Goal: Information Seeking & Learning: Learn about a topic

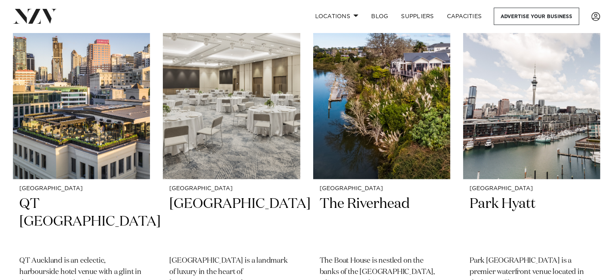
scroll to position [1814, 0]
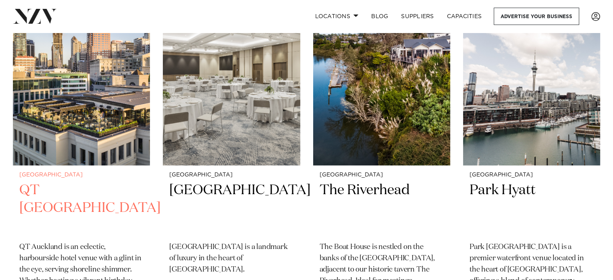
click at [59, 114] on img at bounding box center [81, 73] width 137 height 184
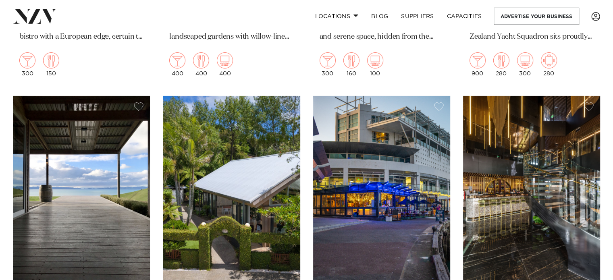
scroll to position [2813, 0]
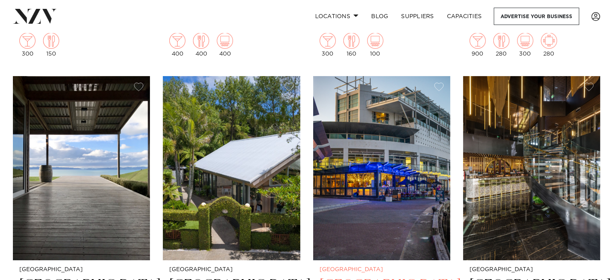
click at [382, 156] on img at bounding box center [381, 168] width 137 height 184
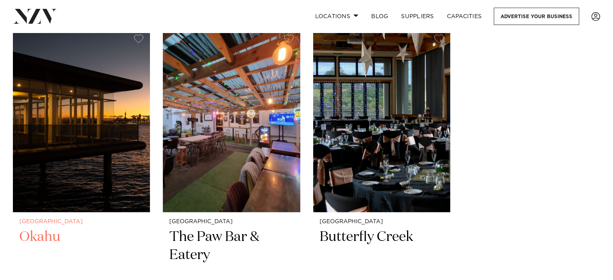
scroll to position [11043, 0]
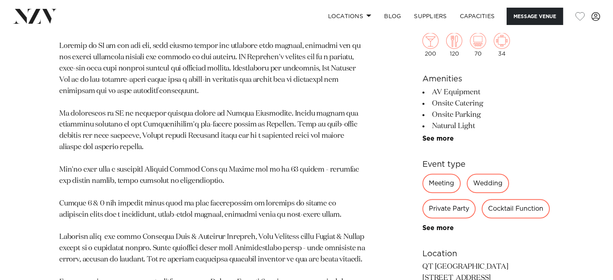
scroll to position [524, 0]
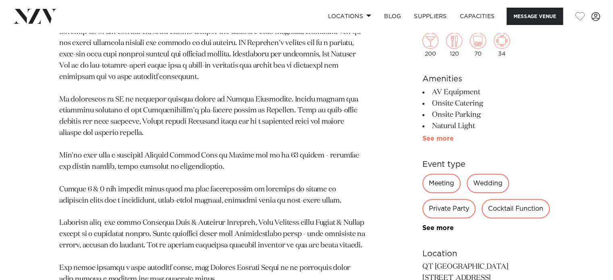
click at [437, 140] on link "See more" at bounding box center [453, 138] width 63 height 6
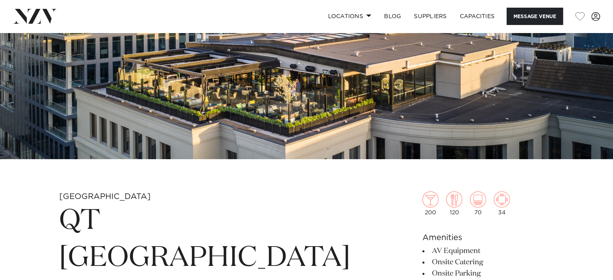
scroll to position [0, 0]
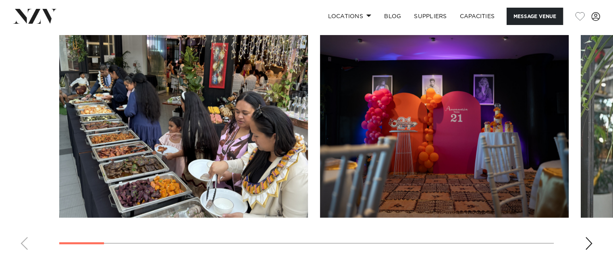
scroll to position [766, 0]
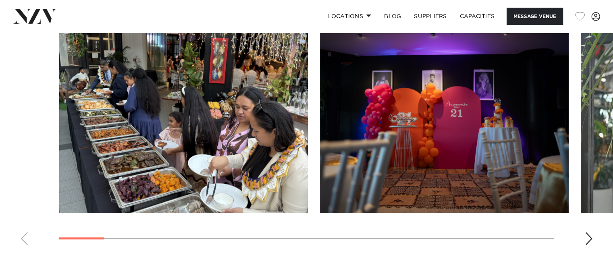
click at [588, 238] on div "Next slide" at bounding box center [589, 238] width 8 height 13
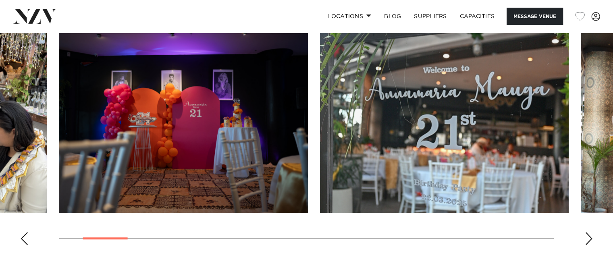
click at [588, 236] on div "Next slide" at bounding box center [589, 238] width 8 height 13
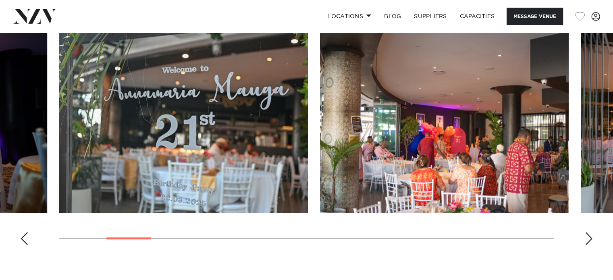
click at [588, 235] on div "Next slide" at bounding box center [589, 238] width 8 height 13
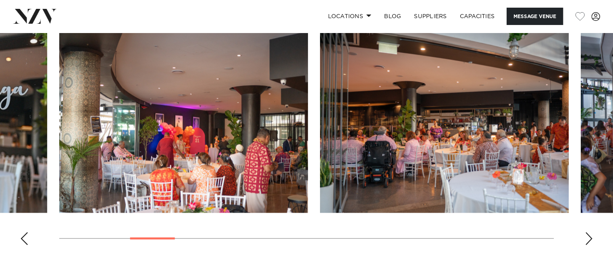
click at [588, 235] on div "Next slide" at bounding box center [589, 238] width 8 height 13
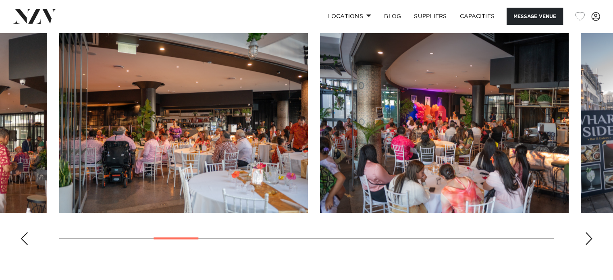
click at [588, 235] on div "Next slide" at bounding box center [589, 238] width 8 height 13
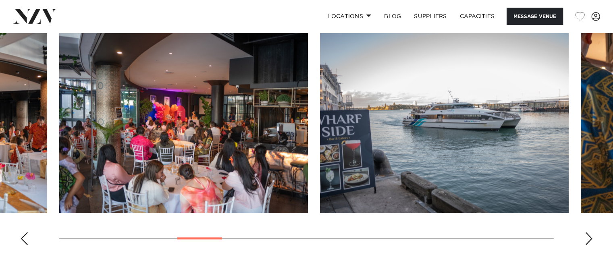
click at [588, 235] on div "Next slide" at bounding box center [589, 238] width 8 height 13
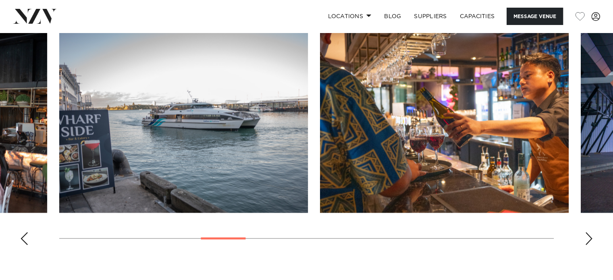
click at [588, 235] on div "Next slide" at bounding box center [589, 238] width 8 height 13
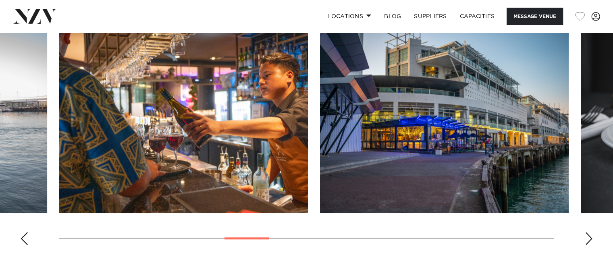
click at [588, 235] on div "Next slide" at bounding box center [589, 238] width 8 height 13
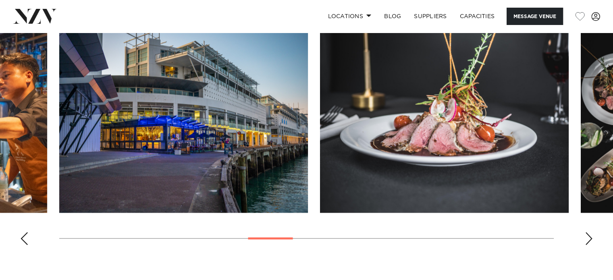
click at [588, 235] on div "Next slide" at bounding box center [589, 238] width 8 height 13
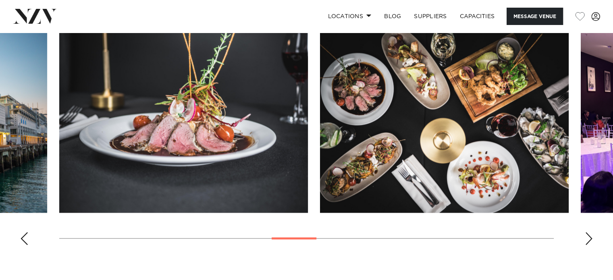
click at [588, 235] on div "Next slide" at bounding box center [589, 238] width 8 height 13
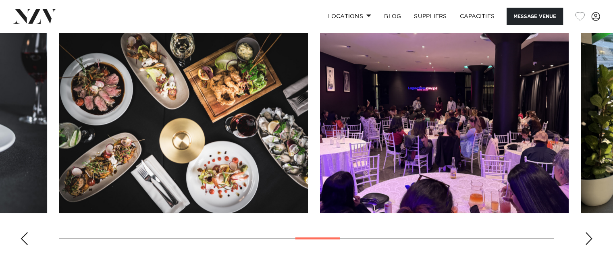
click at [588, 235] on div "Next slide" at bounding box center [589, 238] width 8 height 13
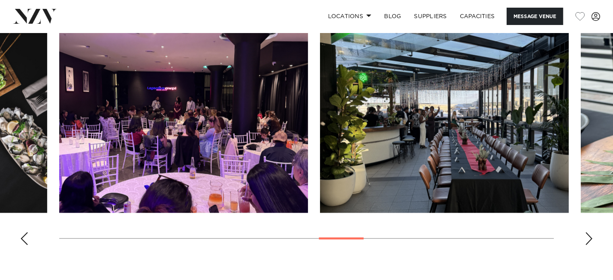
click at [588, 235] on div "Next slide" at bounding box center [589, 238] width 8 height 13
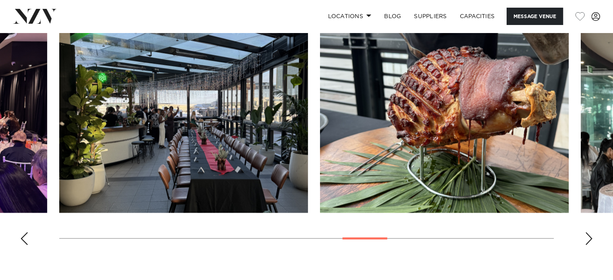
click at [588, 235] on div "Next slide" at bounding box center [589, 238] width 8 height 13
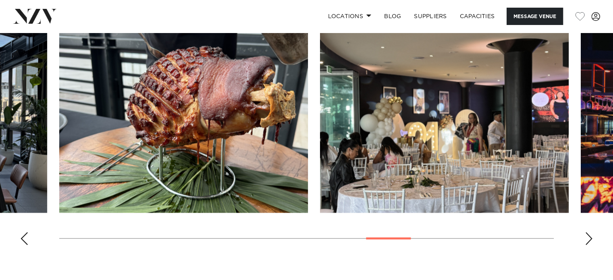
click at [588, 235] on div "Next slide" at bounding box center [589, 238] width 8 height 13
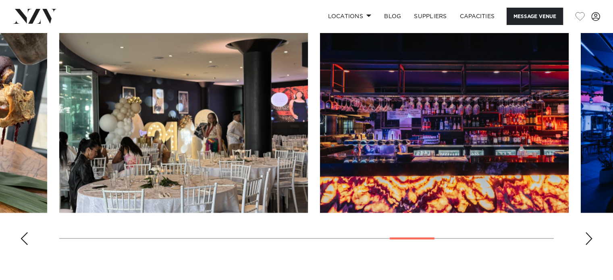
click at [588, 235] on div "Next slide" at bounding box center [589, 238] width 8 height 13
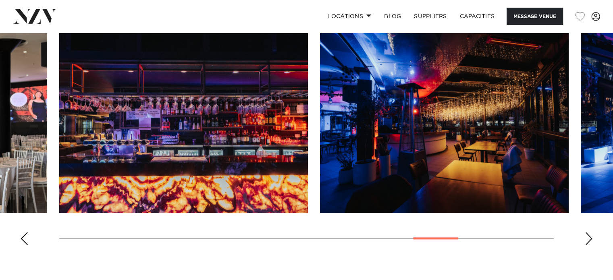
click at [588, 235] on div "Next slide" at bounding box center [589, 238] width 8 height 13
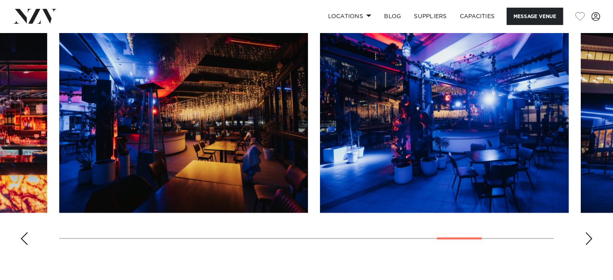
click at [588, 235] on div "Next slide" at bounding box center [589, 238] width 8 height 13
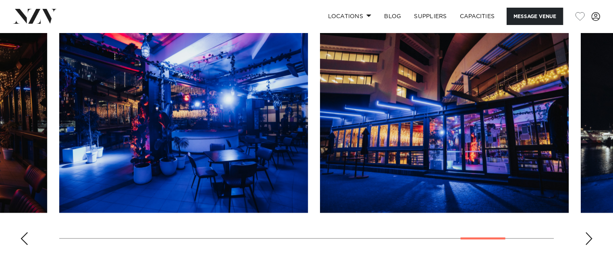
click at [588, 235] on div "Next slide" at bounding box center [589, 238] width 8 height 13
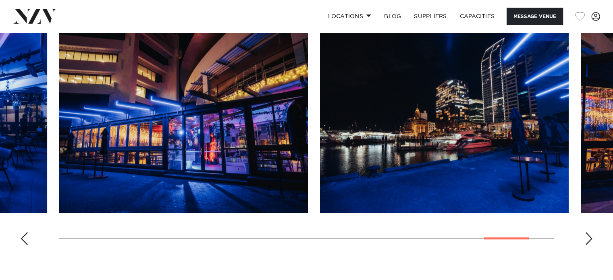
click at [588, 235] on div "Next slide" at bounding box center [589, 238] width 8 height 13
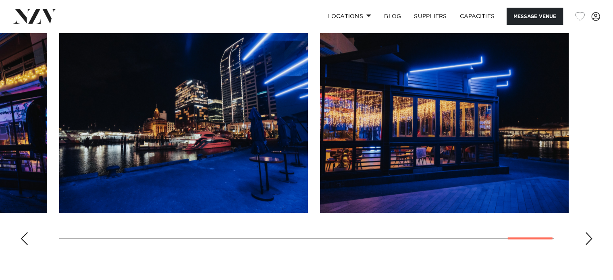
click at [588, 235] on div "Next slide" at bounding box center [589, 238] width 8 height 13
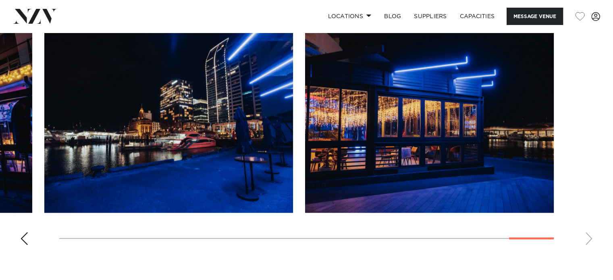
click at [588, 235] on swiper-container at bounding box center [306, 140] width 613 height 221
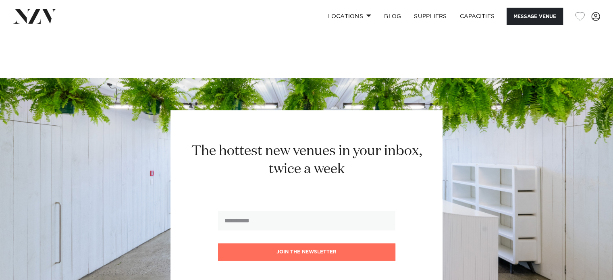
scroll to position [1019, 0]
